Goal: Information Seeking & Learning: Learn about a topic

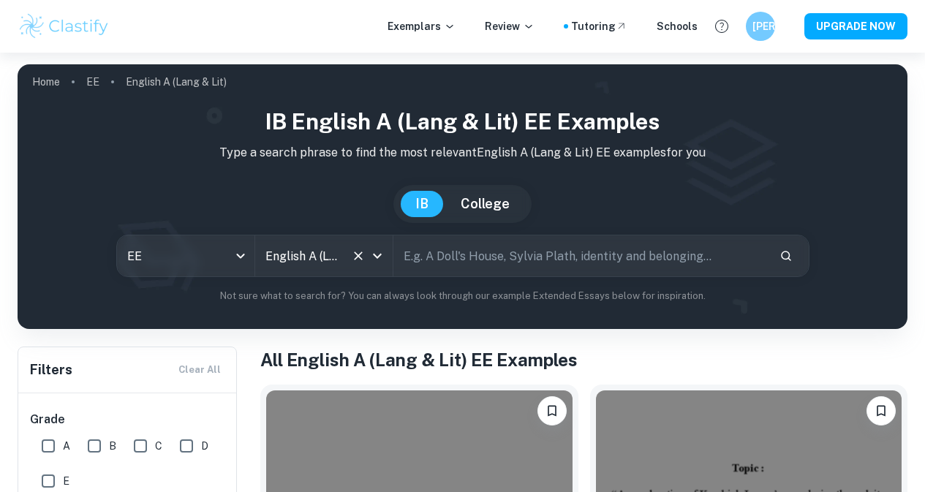
scroll to position [140, 0]
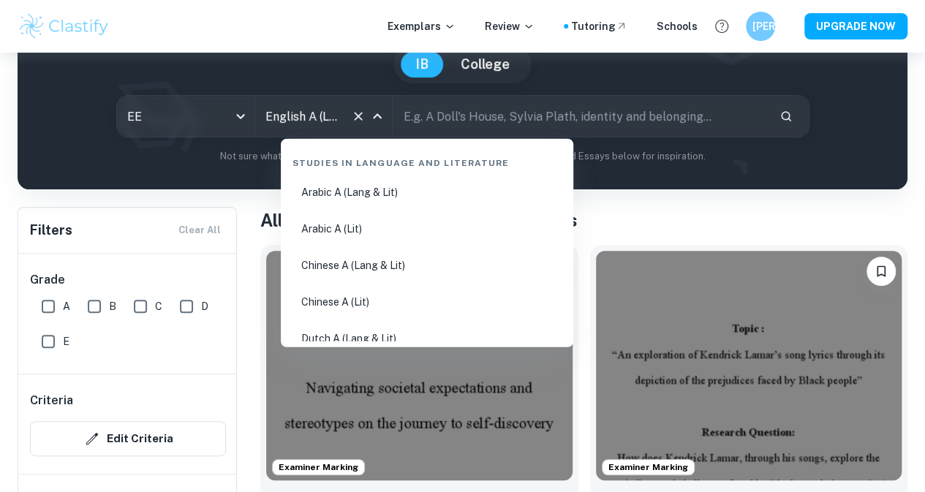
click at [324, 127] on input "English A (Lang & Lit)" at bounding box center [303, 116] width 83 height 28
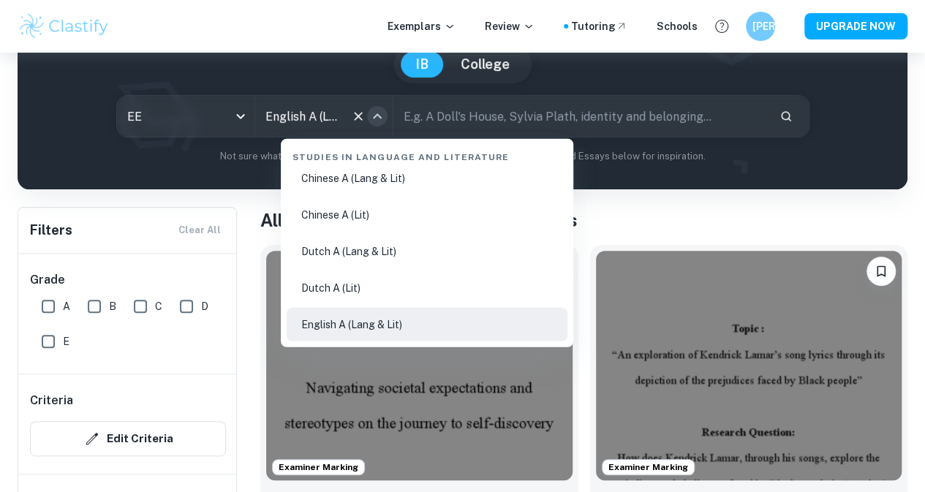
click at [386, 119] on icon "Close" at bounding box center [378, 117] width 18 height 18
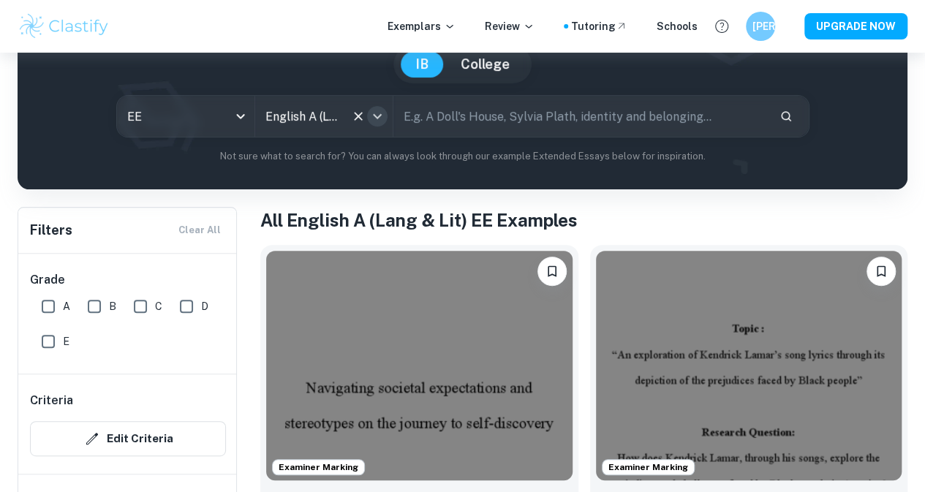
click at [386, 119] on icon "Open" at bounding box center [378, 117] width 18 height 18
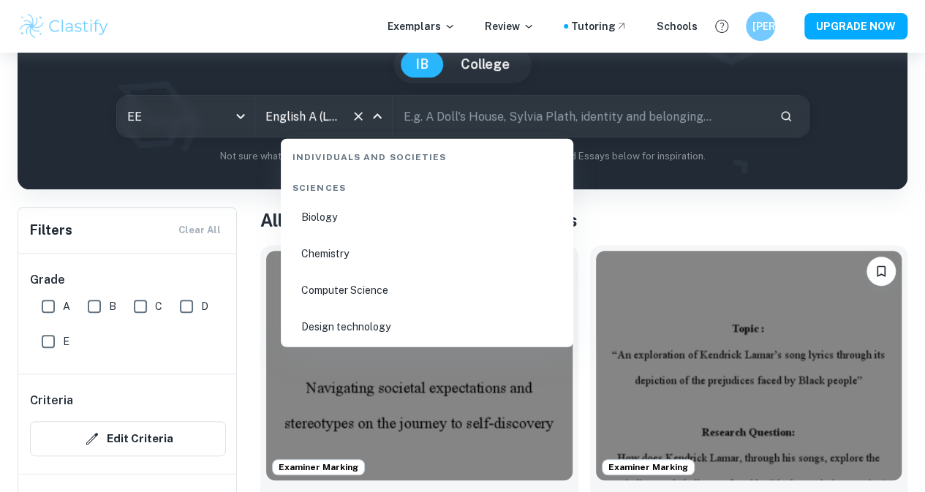
scroll to position [2144, 0]
click at [326, 209] on li "Biology" at bounding box center [427, 217] width 281 height 34
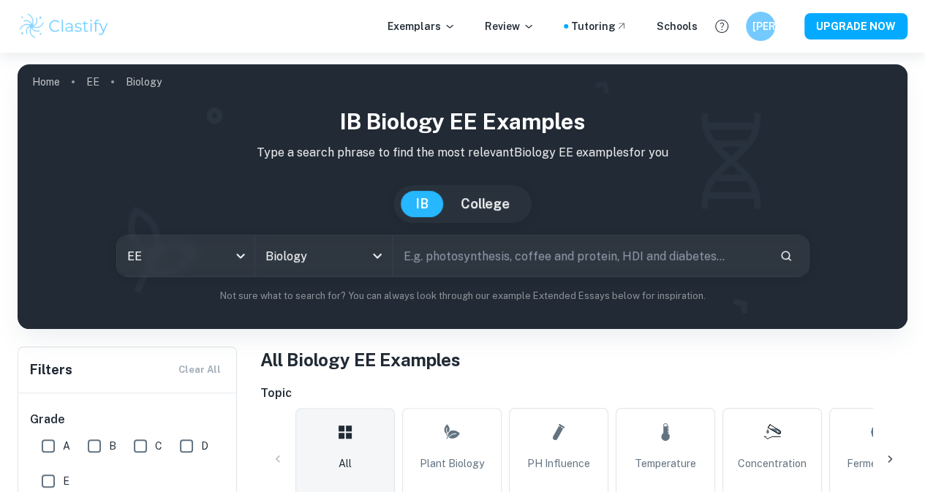
click at [266, 118] on h1 "IB Biology EE examples" at bounding box center [462, 121] width 867 height 33
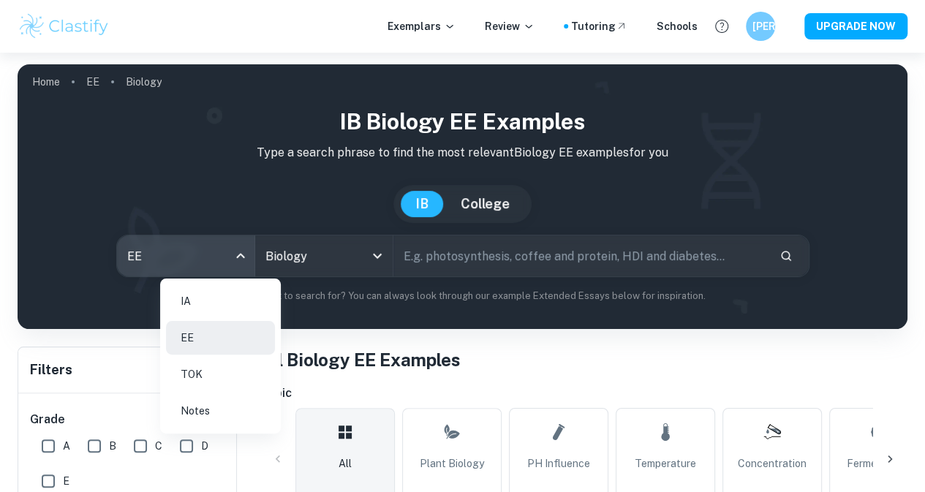
click at [271, 262] on body "We value your privacy We use cookies to enhance your browsing experience, serve…" at bounding box center [462, 299] width 925 height 492
click at [230, 294] on li "IA" at bounding box center [220, 302] width 109 height 34
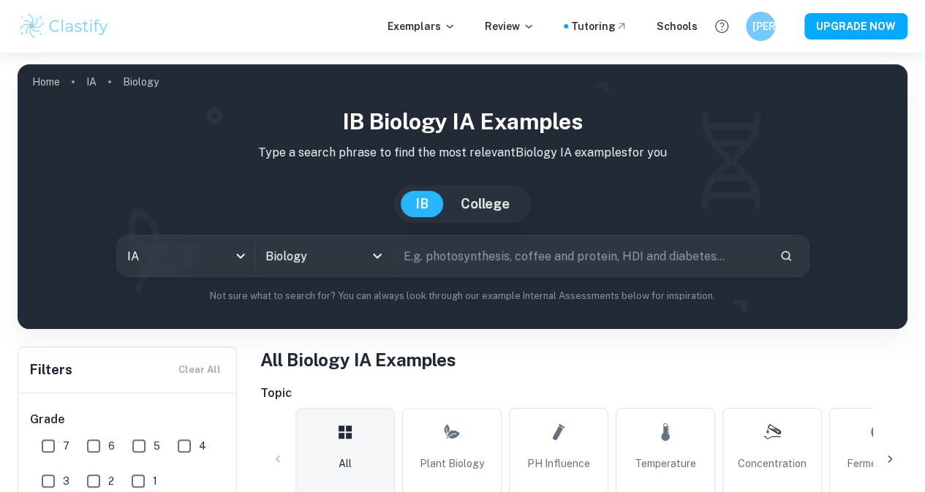
click at [490, 262] on input "text" at bounding box center [580, 256] width 374 height 41
type input "c"
type input "germination"
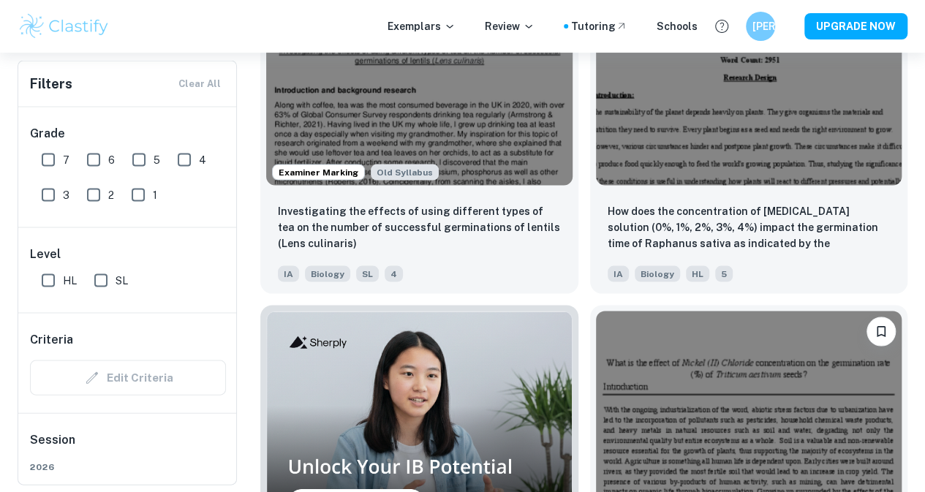
scroll to position [4134, 0]
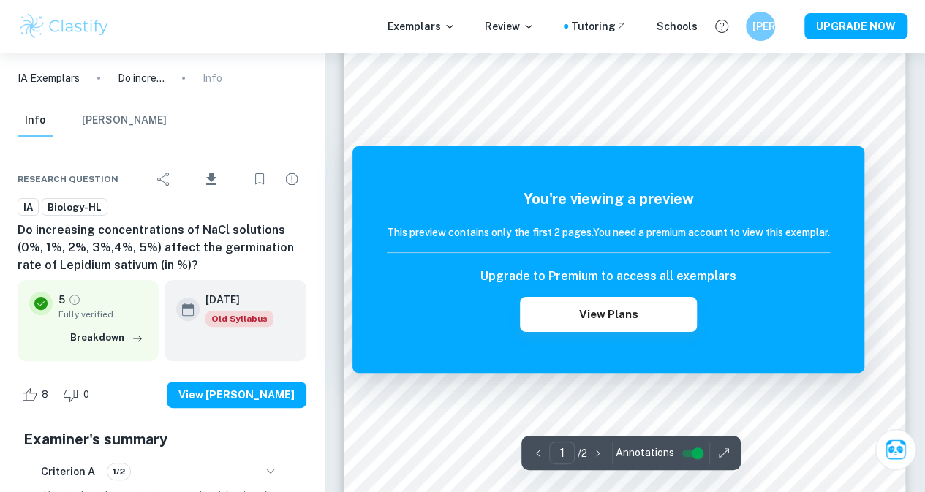
scroll to position [46, 0]
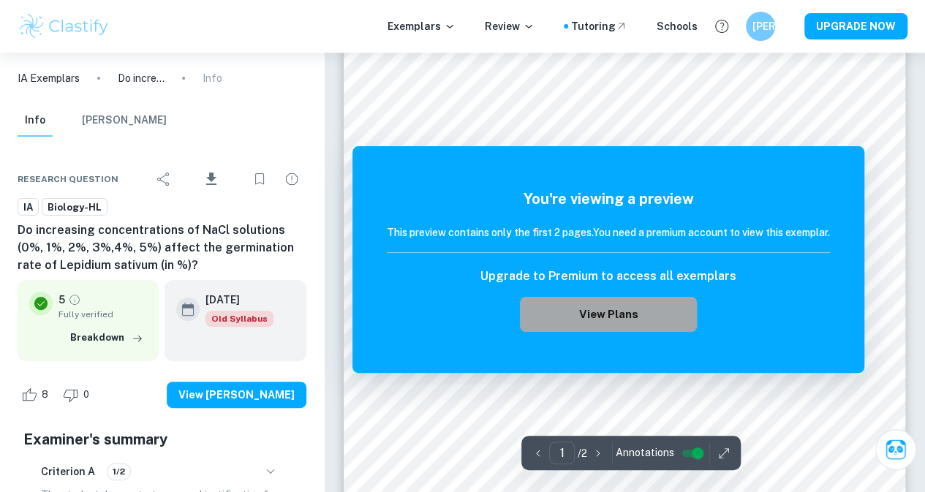
click at [619, 316] on button "View Plans" at bounding box center [608, 314] width 177 height 35
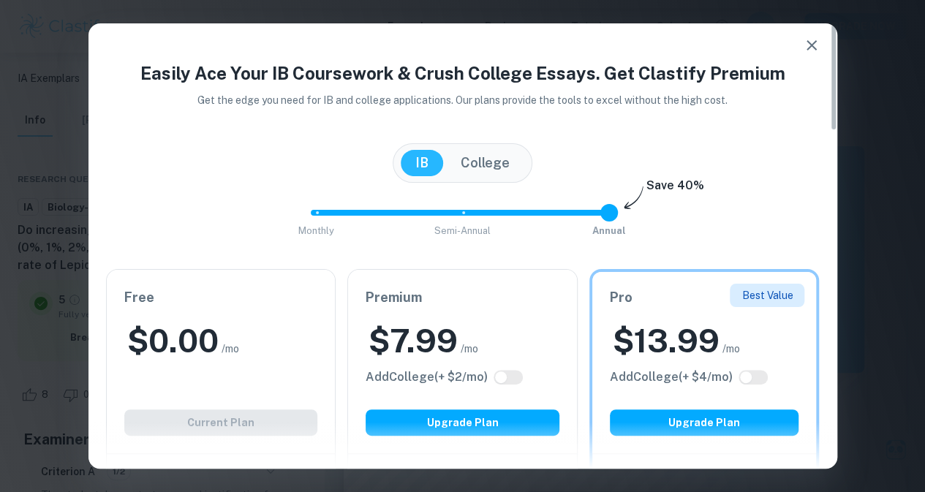
click at [859, 194] on div "Easily Ace Your IB Coursework & Crush College Essays. Get Clastify Premium Get …" at bounding box center [462, 246] width 925 height 492
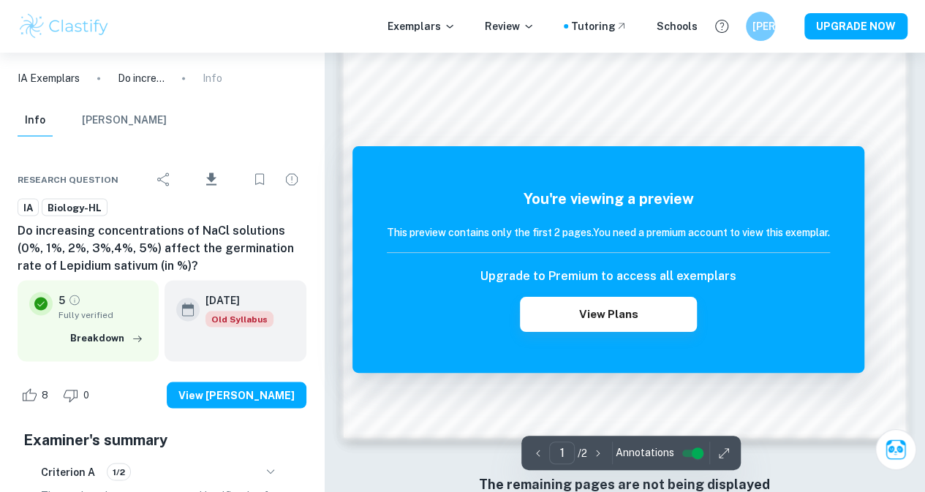
scroll to position [1224, 0]
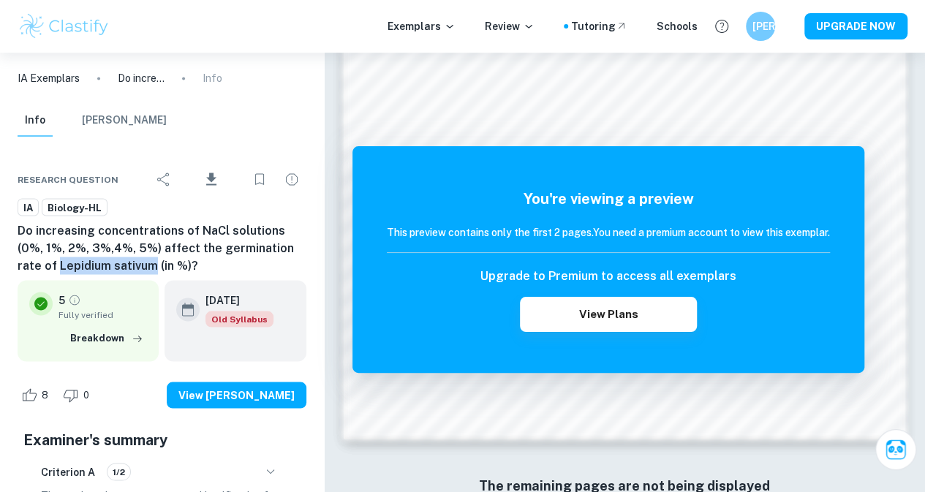
drag, startPoint x: 113, startPoint y: 267, endPoint x: 6, endPoint y: 263, distance: 107.6
click at [1, 263] on div "Research question Download IA Biology-HL Do increasing concentrations of NaCl s…" at bounding box center [162, 495] width 324 height 705
copy h6 "Lepidium sativum"
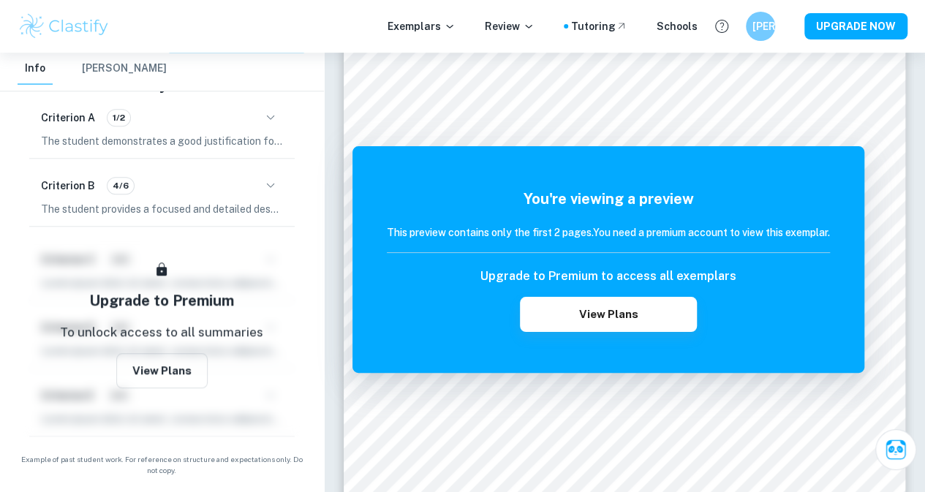
scroll to position [272, 0]
